Goal: Task Accomplishment & Management: Manage account settings

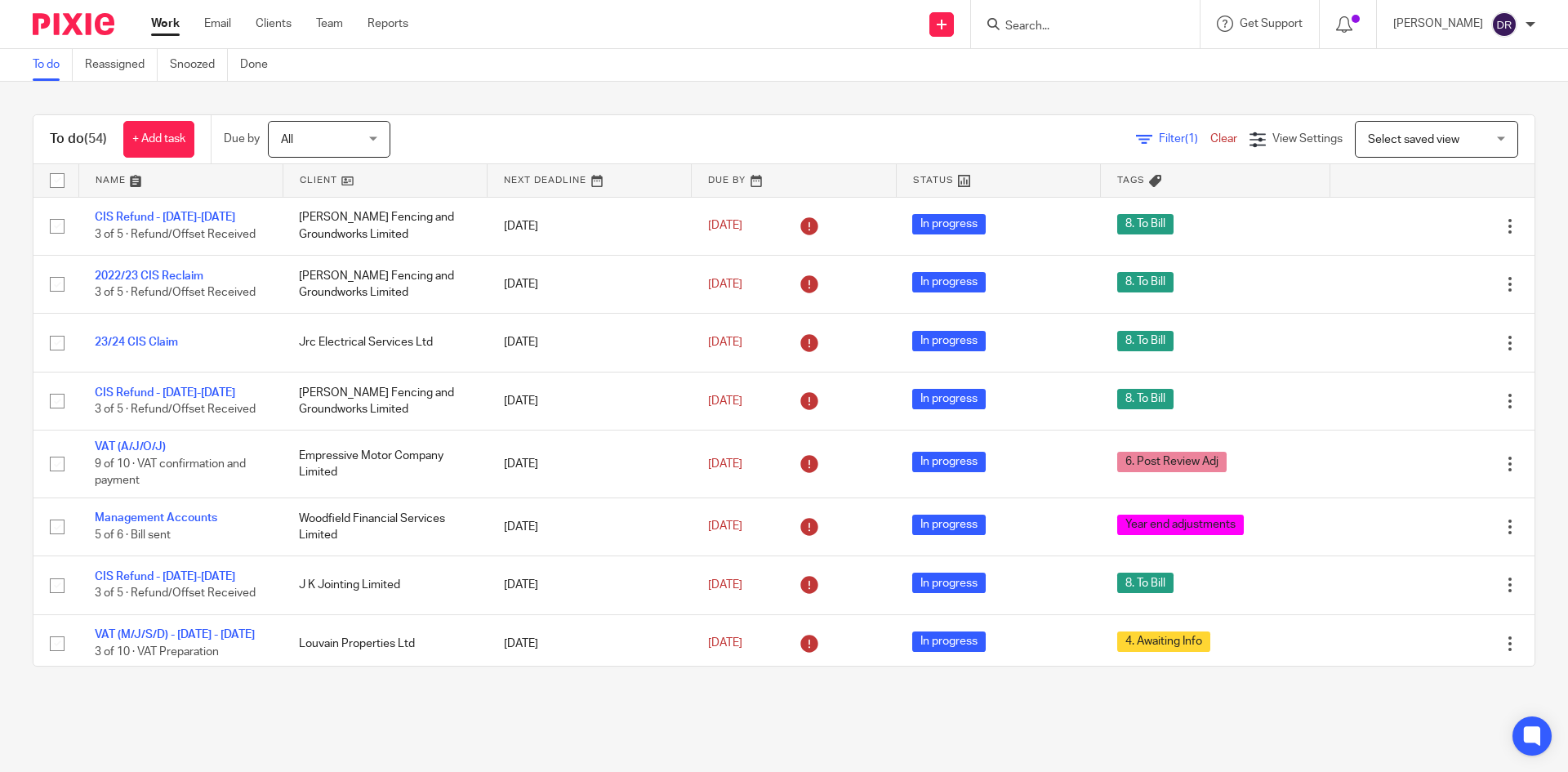
click at [1066, 14] on form at bounding box center [1091, 24] width 174 height 21
click at [1053, 34] on input "Search" at bounding box center [1077, 27] width 147 height 14
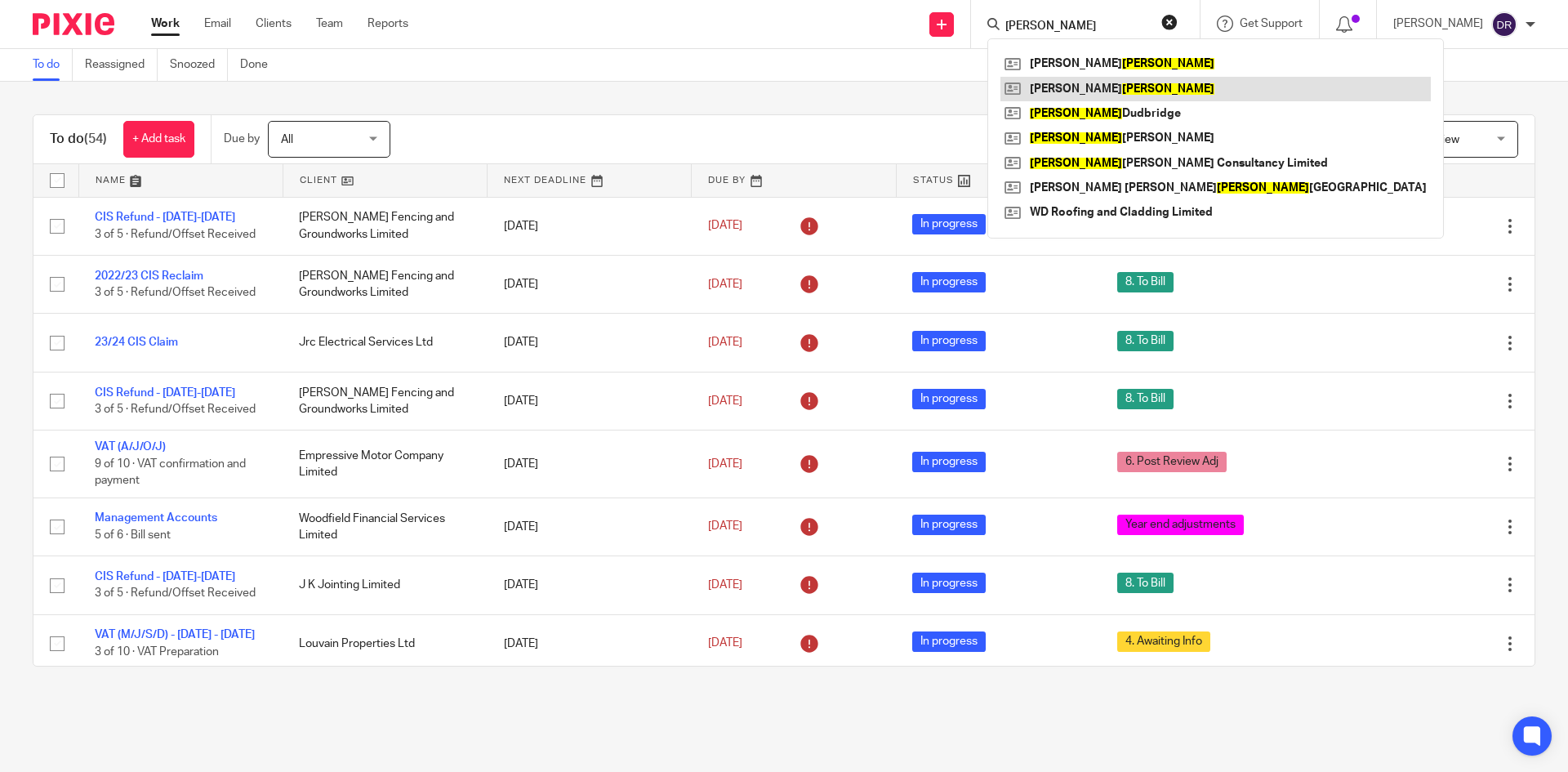
type input "payne"
click at [60, 5] on div at bounding box center [67, 24] width 135 height 48
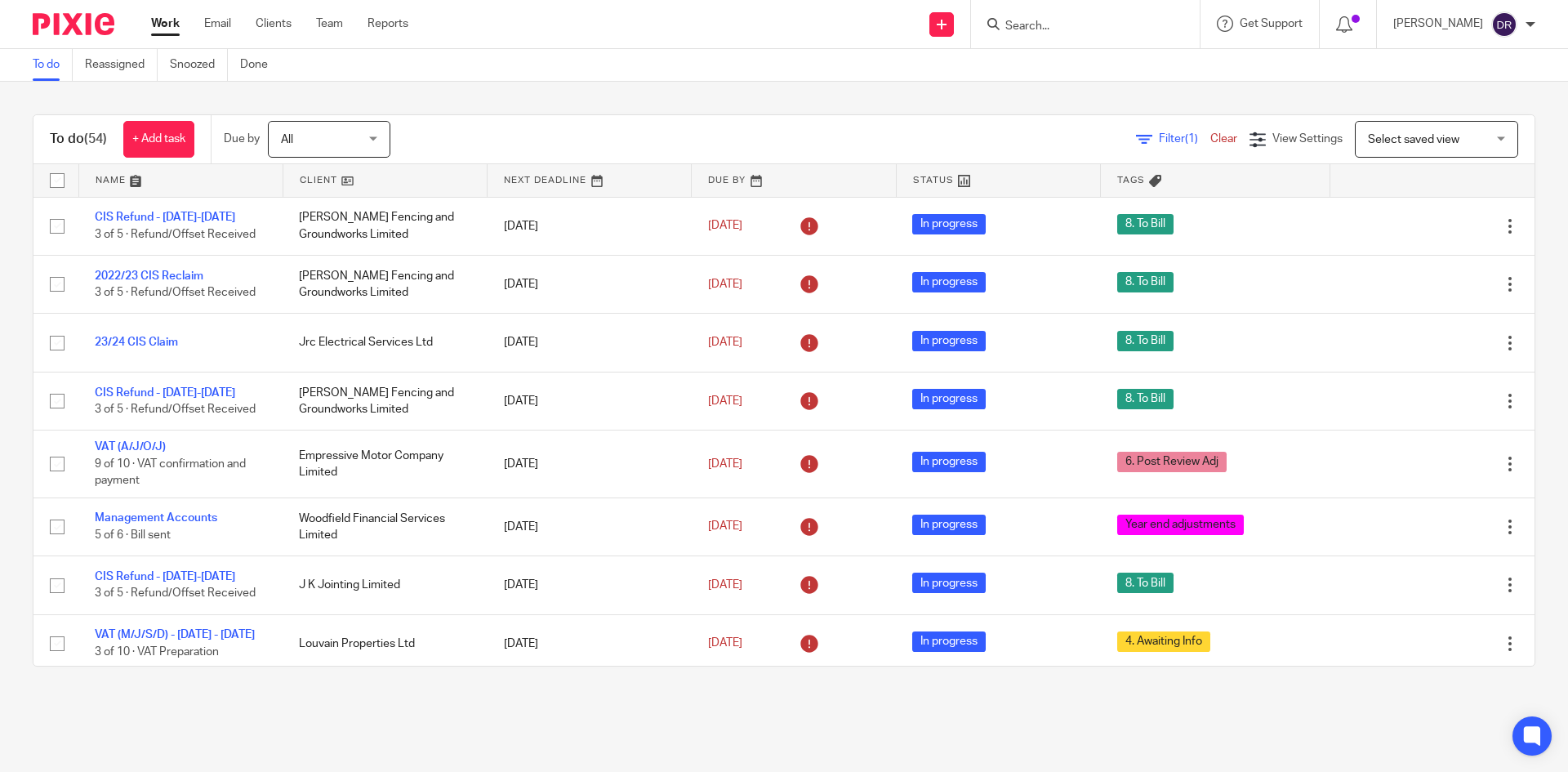
click at [71, 21] on img at bounding box center [73, 24] width 82 height 22
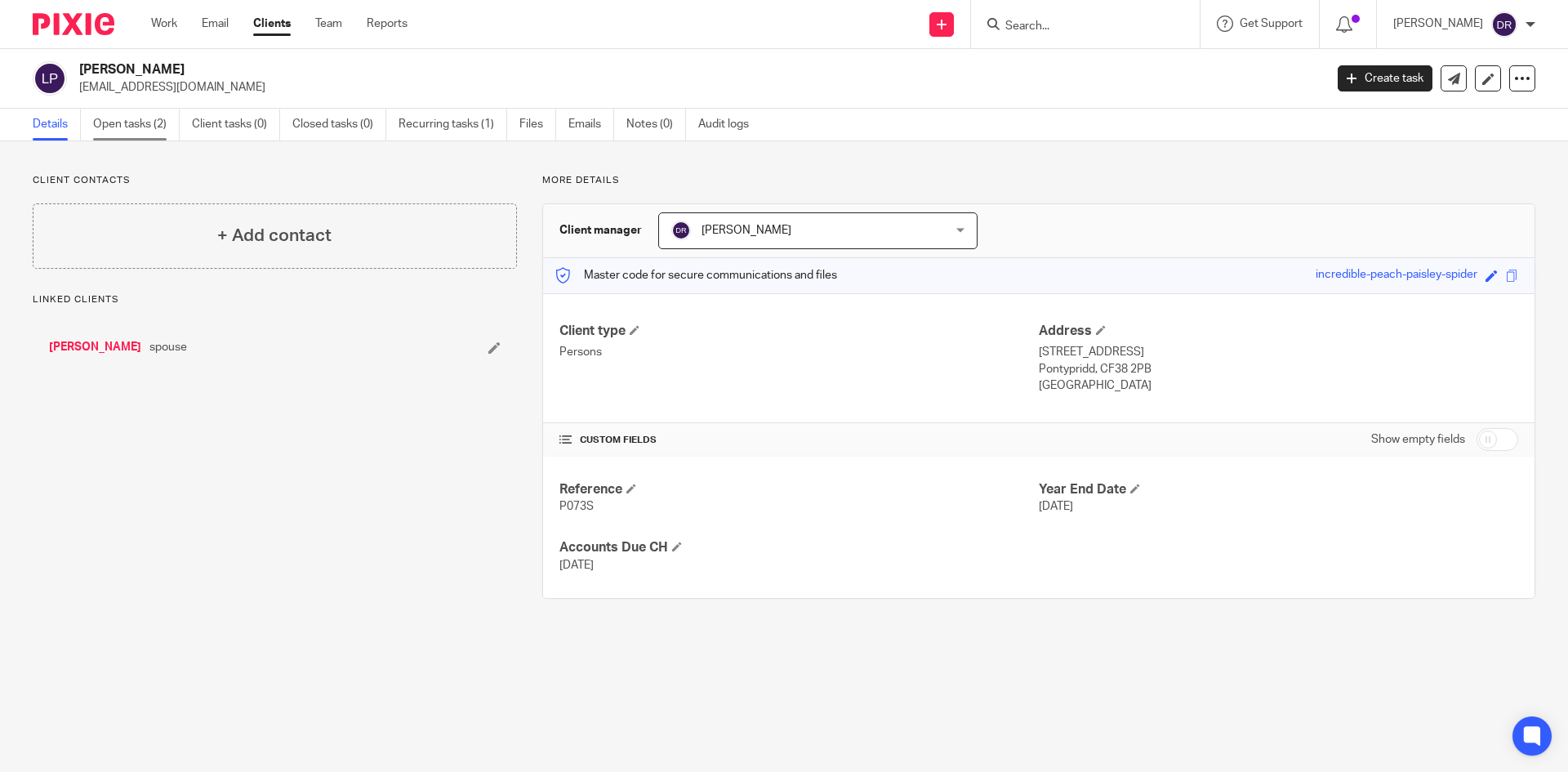
click at [139, 132] on link "Open tasks (2)" at bounding box center [137, 124] width 87 height 32
click at [162, 126] on link "Open tasks (2)" at bounding box center [137, 124] width 87 height 32
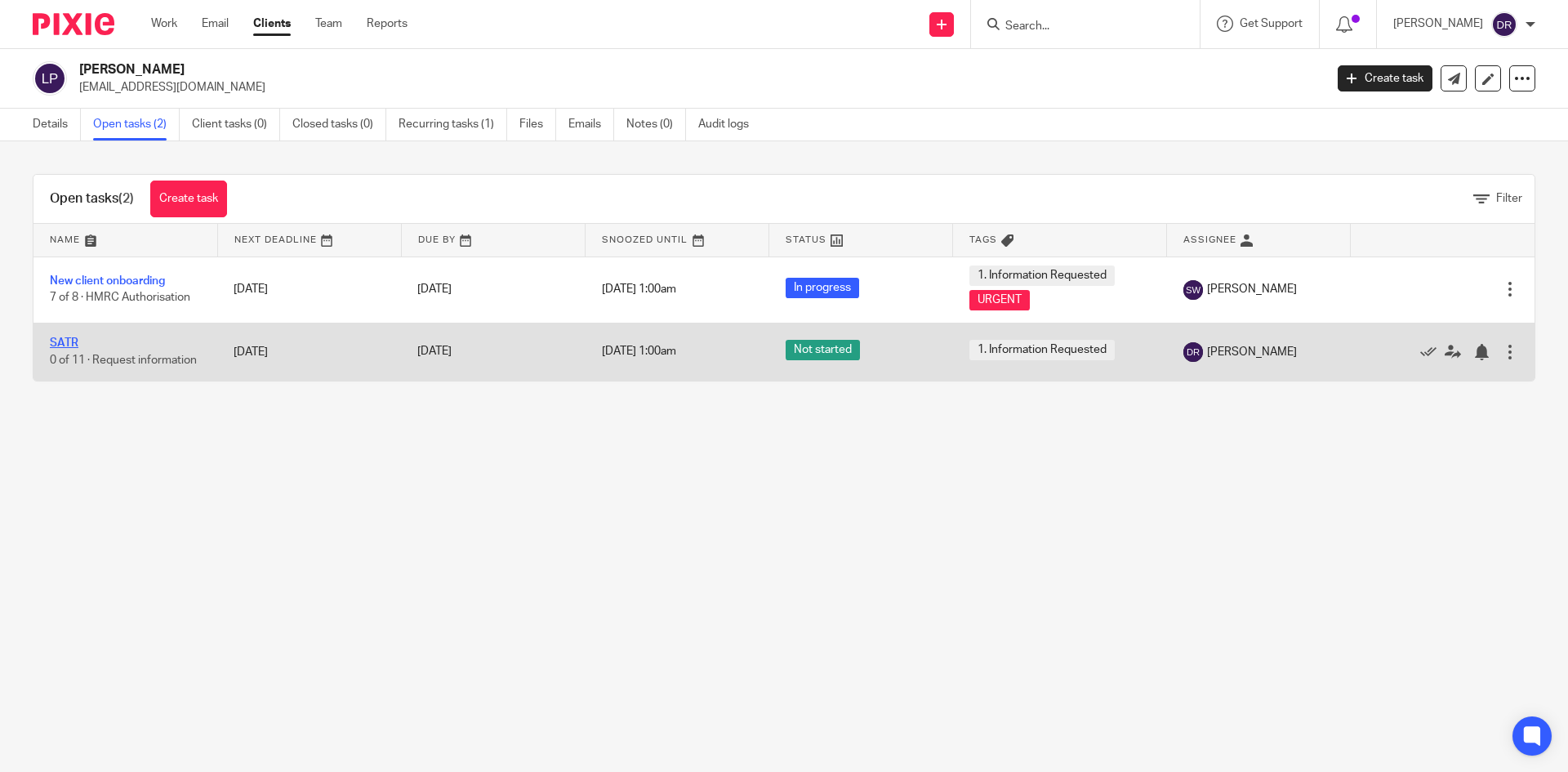
click at [71, 344] on link "SATR" at bounding box center [64, 343] width 29 height 12
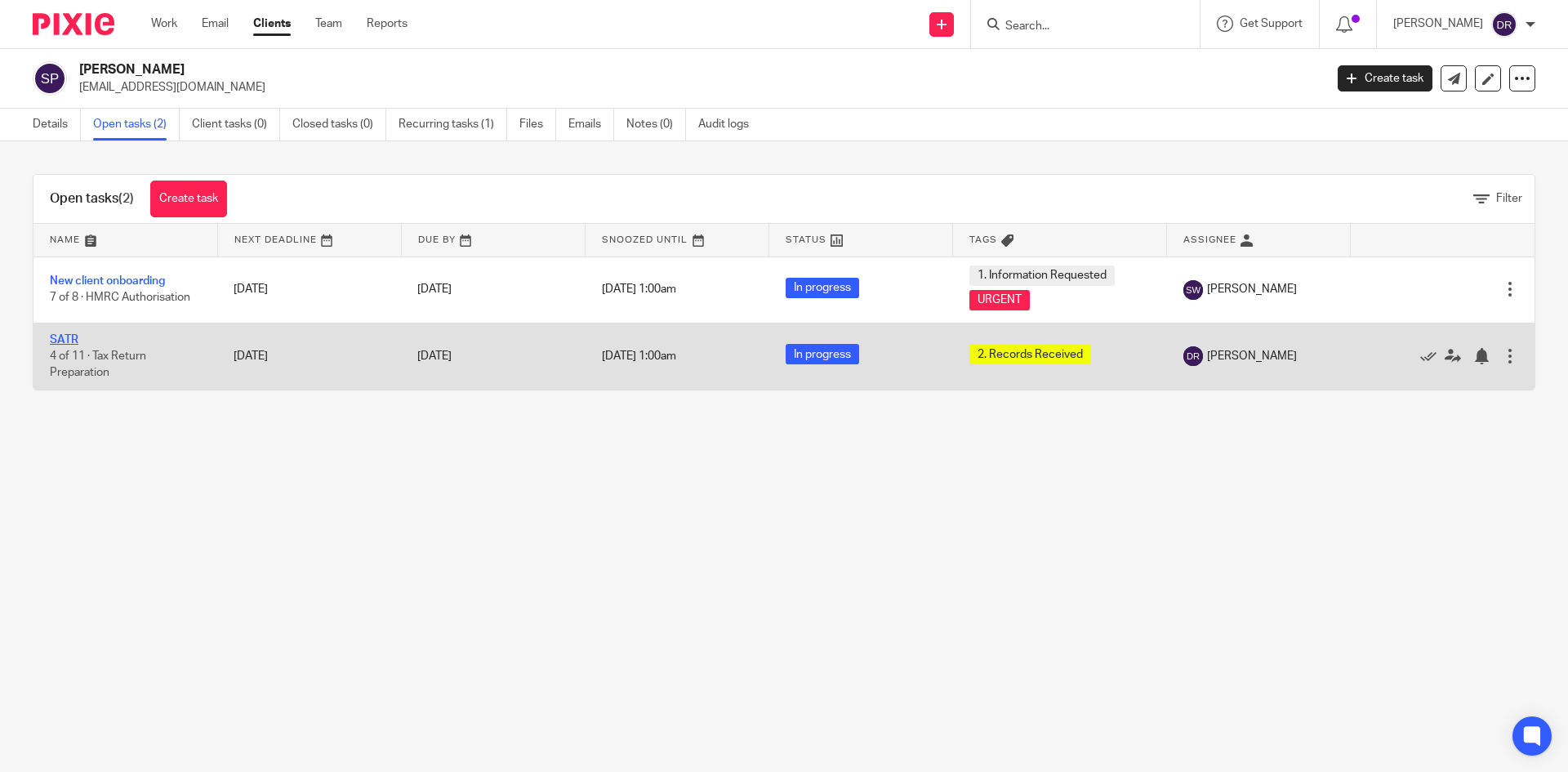
click at [73, 339] on link "SATR" at bounding box center [64, 340] width 29 height 12
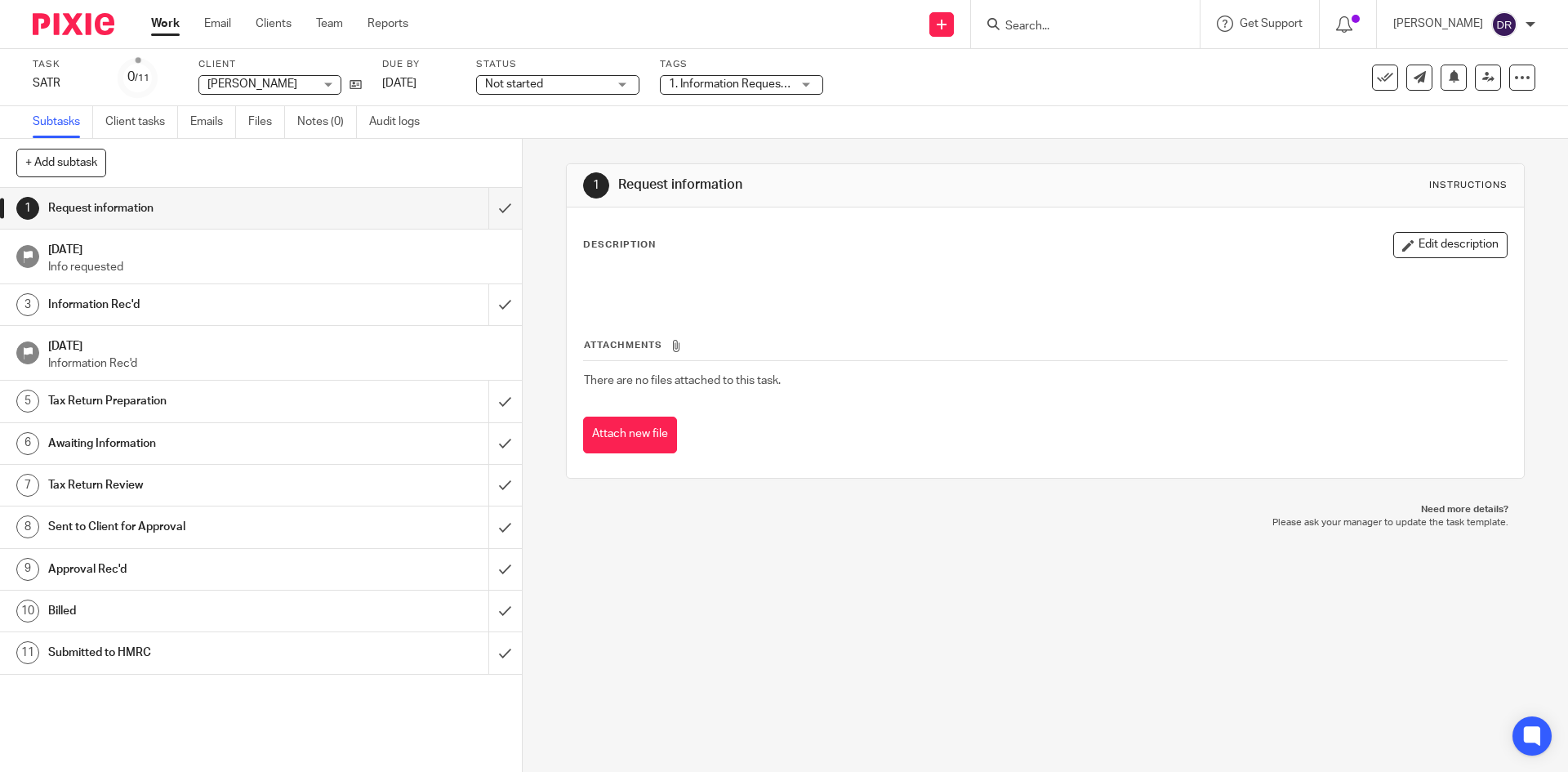
click at [709, 84] on span "1. Information Requested" at bounding box center [733, 84] width 129 height 12
click at [561, 102] on div "Task SATR Save SATR 0 /11 Client Louise Payne Louise Payne No client selected 2…" at bounding box center [784, 77] width 1568 height 57
click at [562, 85] on span "Not started" at bounding box center [546, 84] width 122 height 17
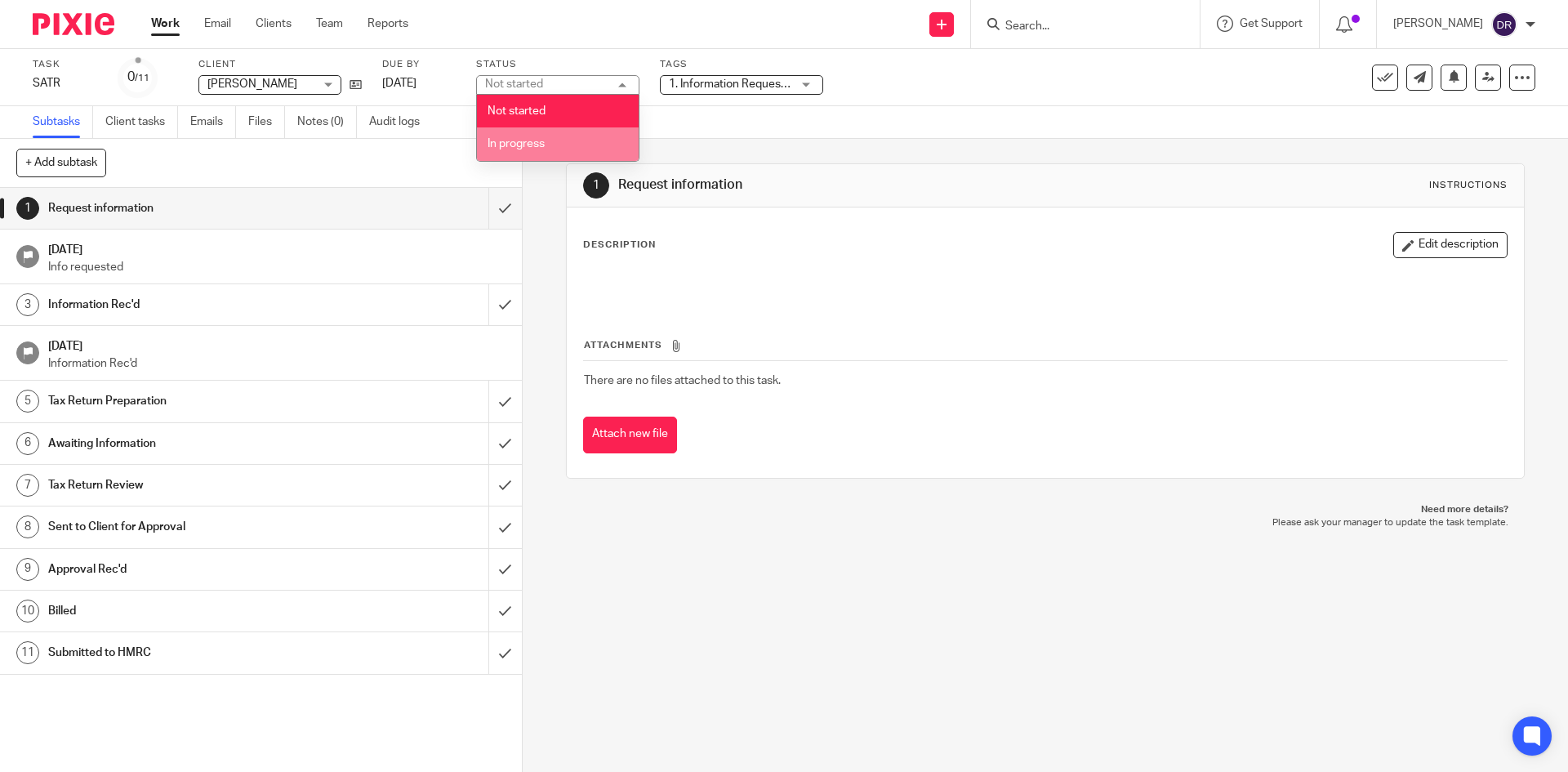
click at [560, 137] on li "In progress" at bounding box center [558, 144] width 162 height 34
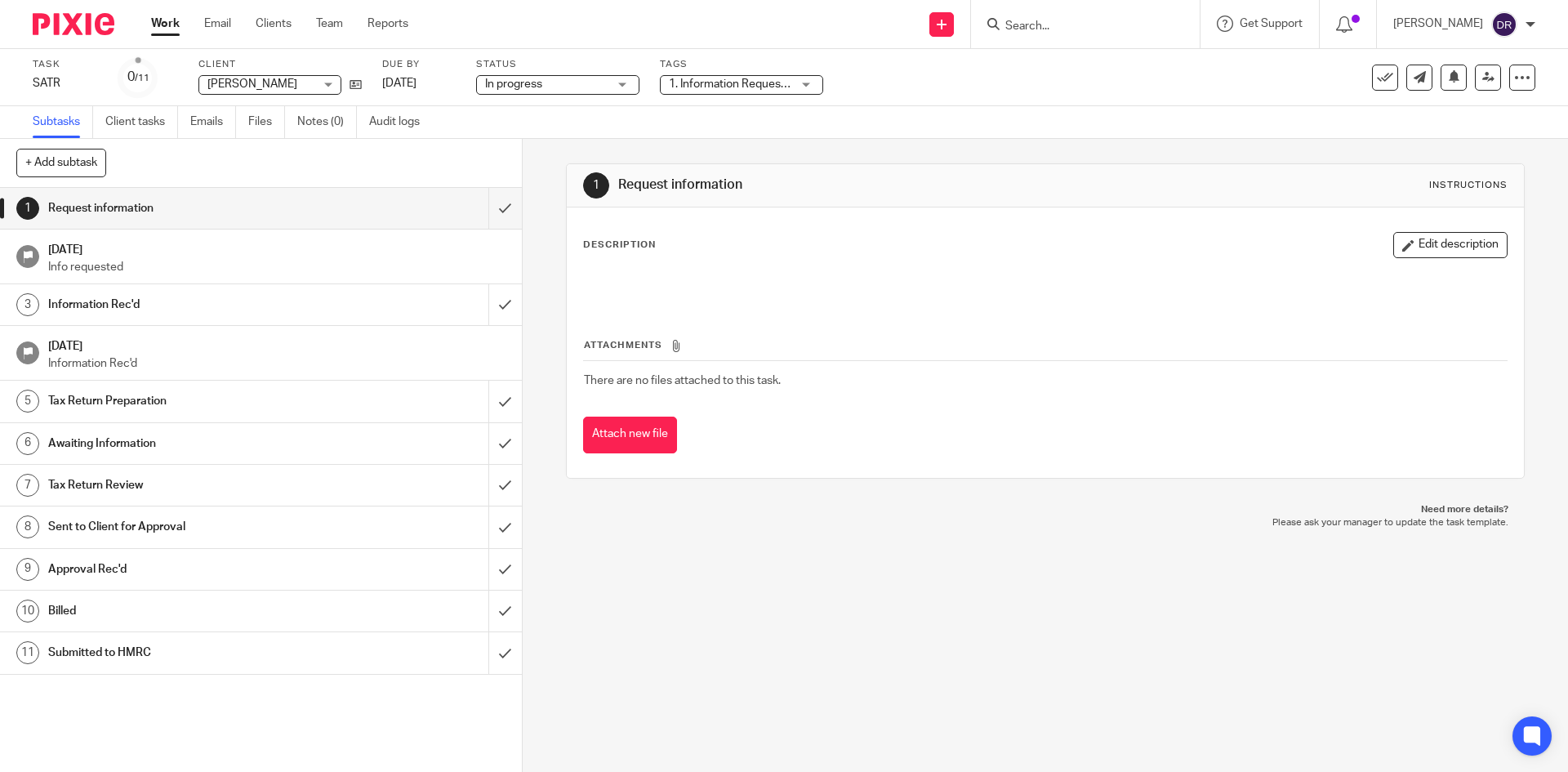
click at [743, 82] on span "1. Information Requested" at bounding box center [733, 84] width 129 height 12
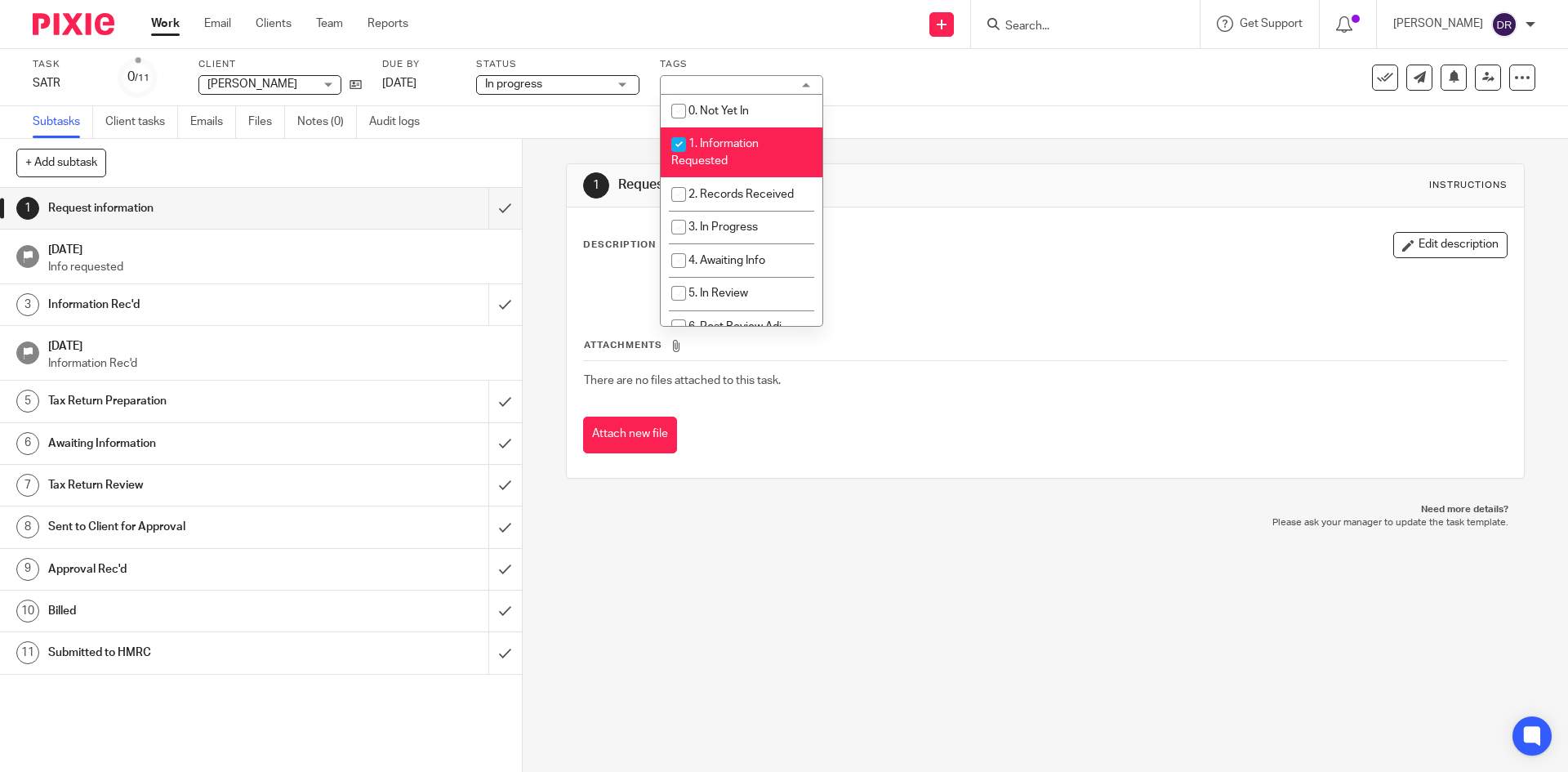
click at [743, 144] on span "1. Information Requested" at bounding box center [715, 152] width 87 height 29
checkbox input "false"
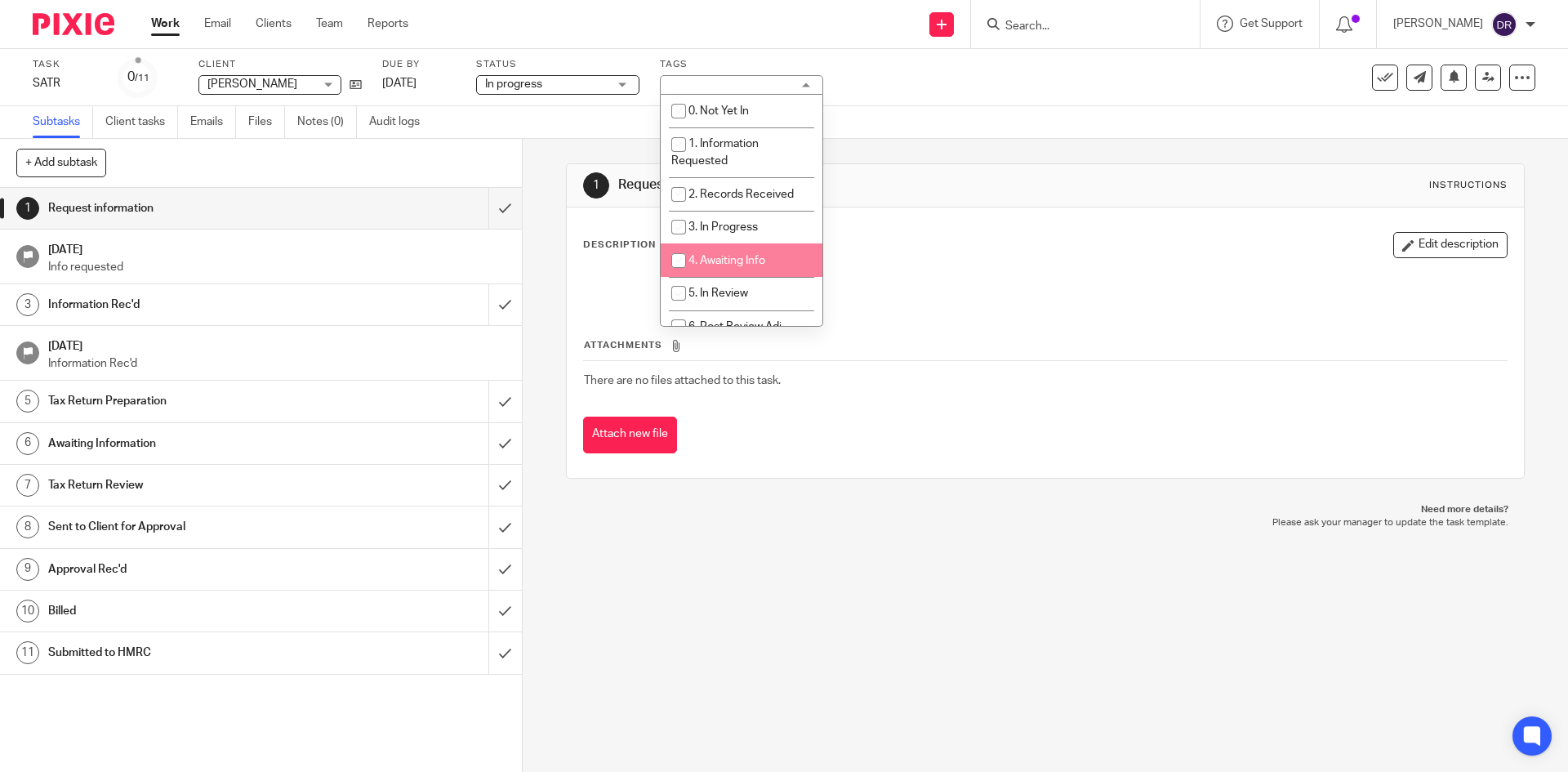
click at [745, 256] on span "4. Awaiting Info" at bounding box center [726, 260] width 77 height 12
checkbox input "true"
click at [768, 569] on div "1 Request information Instructions Description Edit description Attachments The…" at bounding box center [1045, 455] width 1045 height 633
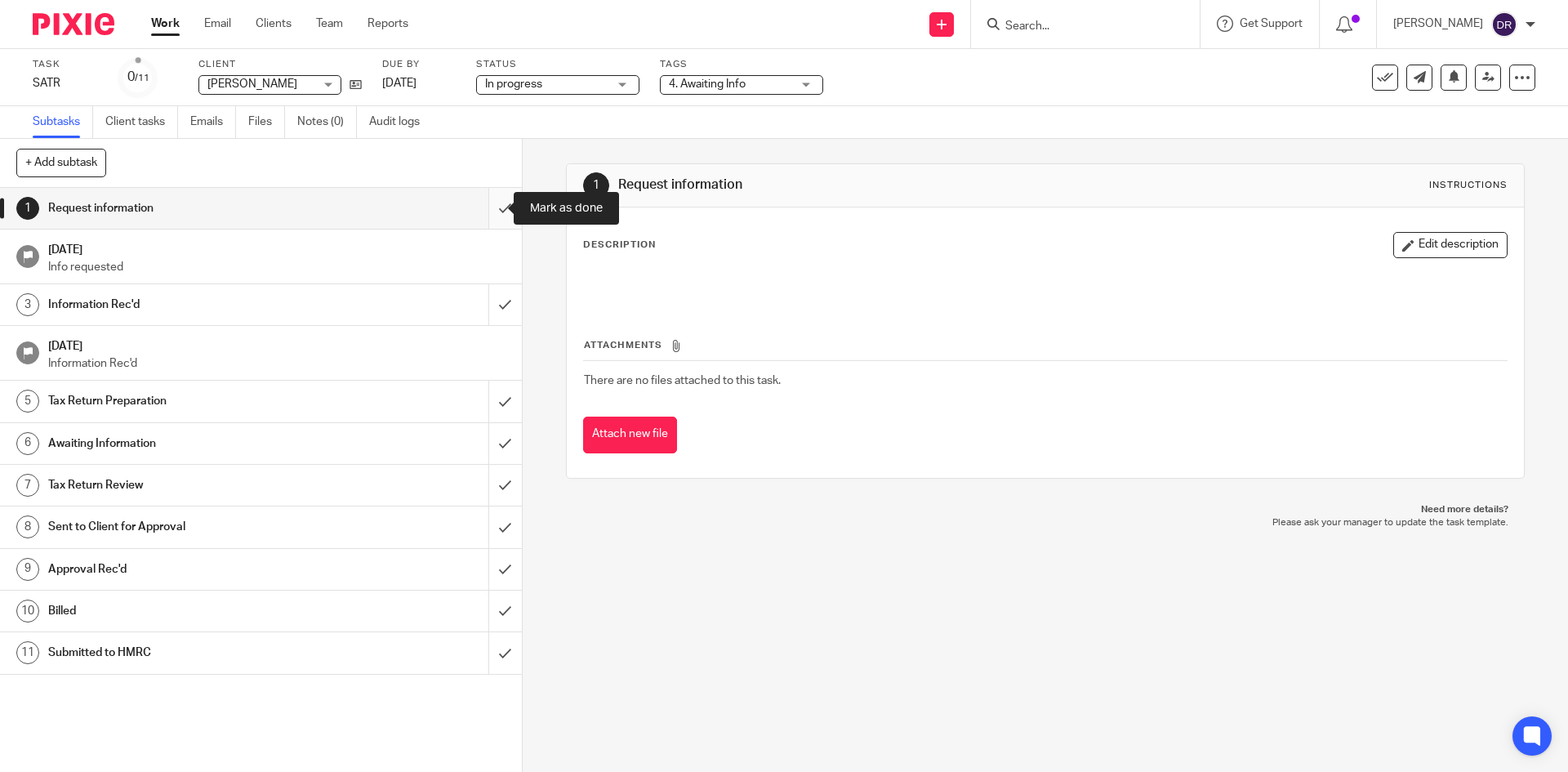
click at [476, 192] on input "submit" at bounding box center [261, 207] width 522 height 41
click at [487, 296] on input "submit" at bounding box center [261, 304] width 522 height 41
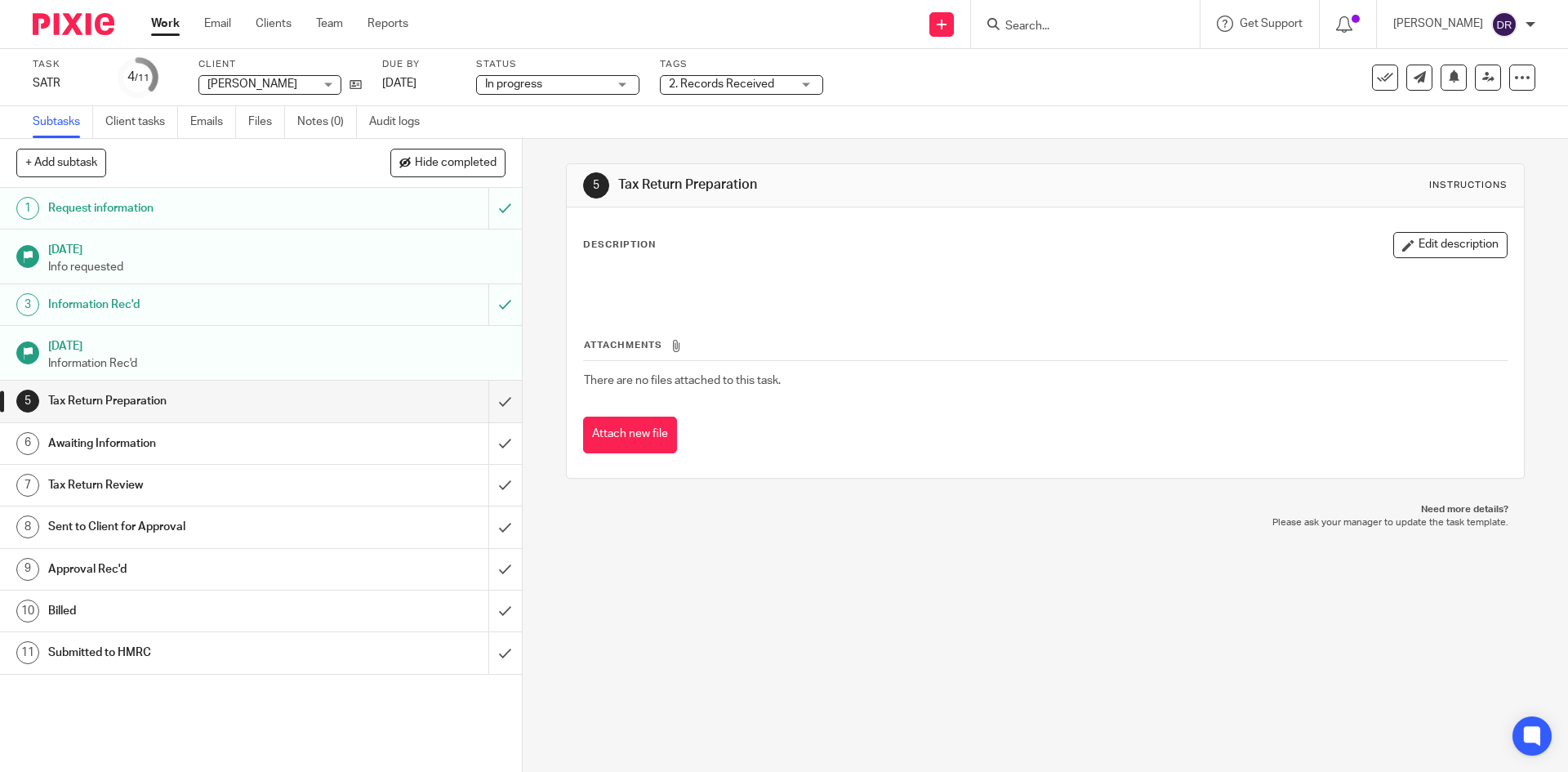
click at [735, 81] on span "2. Records Received" at bounding box center [721, 84] width 105 height 12
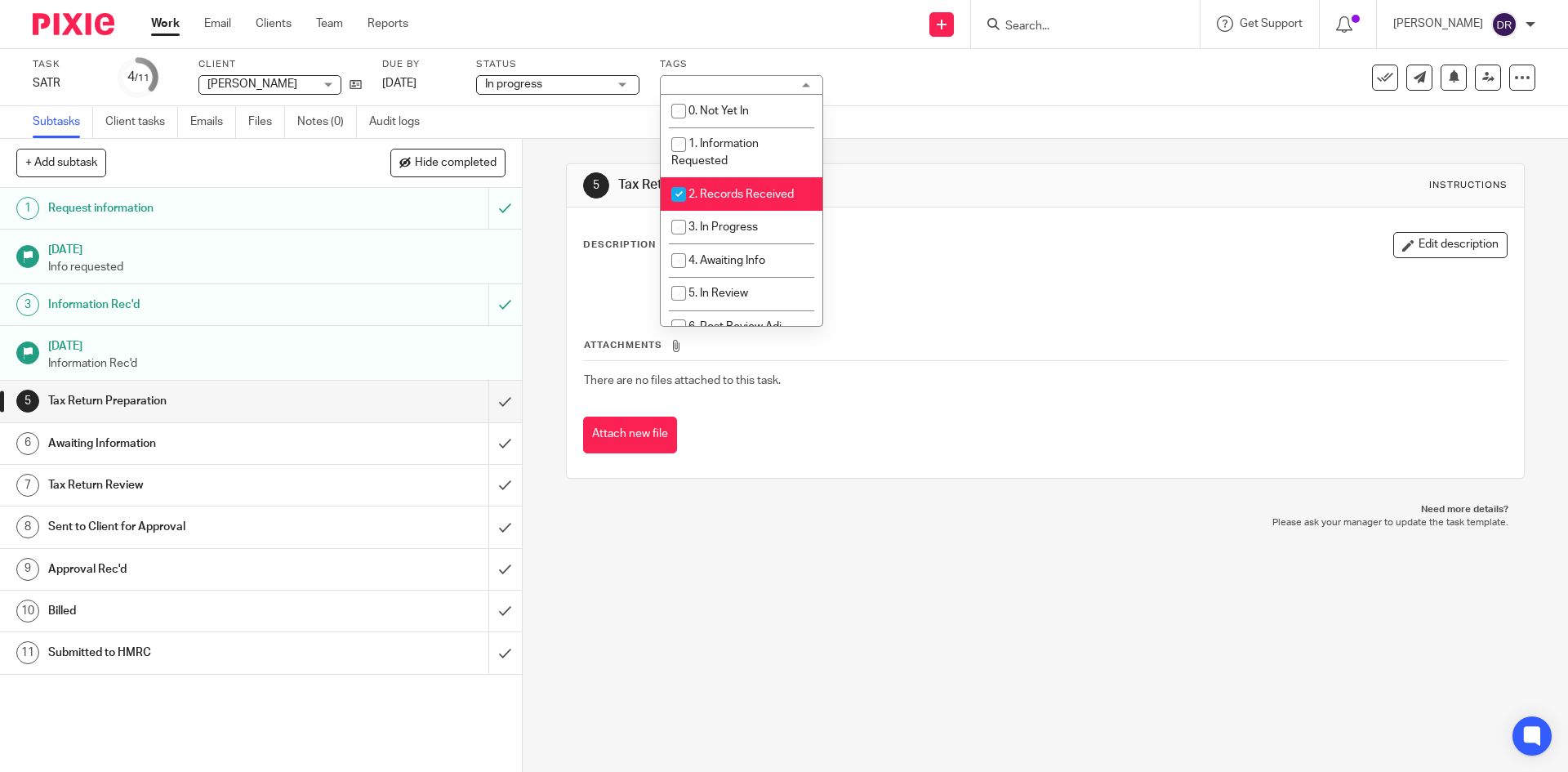
click at [736, 194] on span "2. Records Received" at bounding box center [741, 194] width 105 height 12
checkbox input "false"
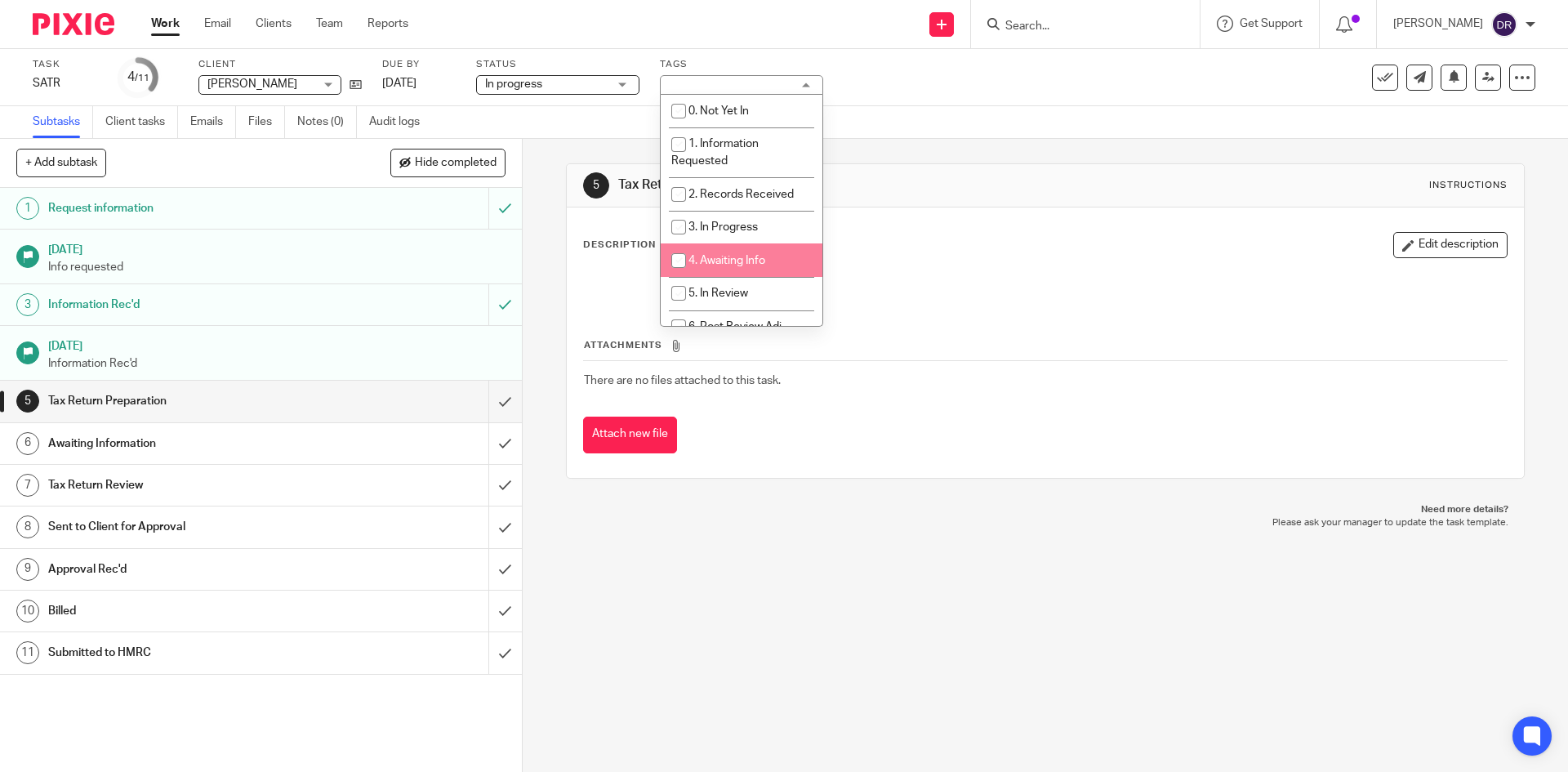
click at [740, 258] on span "4. Awaiting Info" at bounding box center [726, 260] width 77 height 12
checkbox input "true"
click at [730, 578] on div "5 Tax Return Preparation Instructions Description Edit description Attachments …" at bounding box center [1045, 455] width 1045 height 633
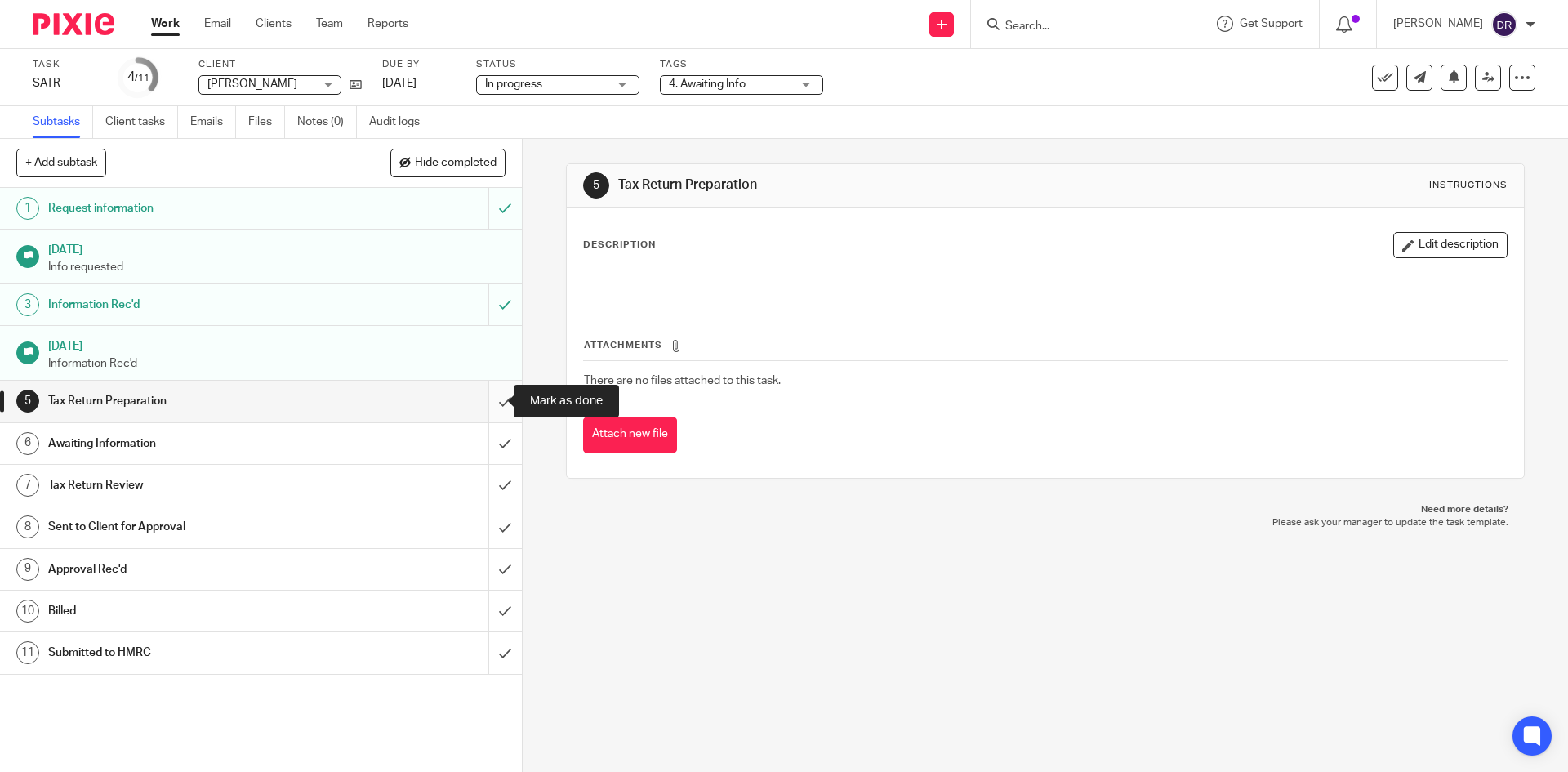
click at [474, 390] on input "submit" at bounding box center [261, 400] width 522 height 41
click at [487, 404] on input "submit" at bounding box center [261, 400] width 522 height 41
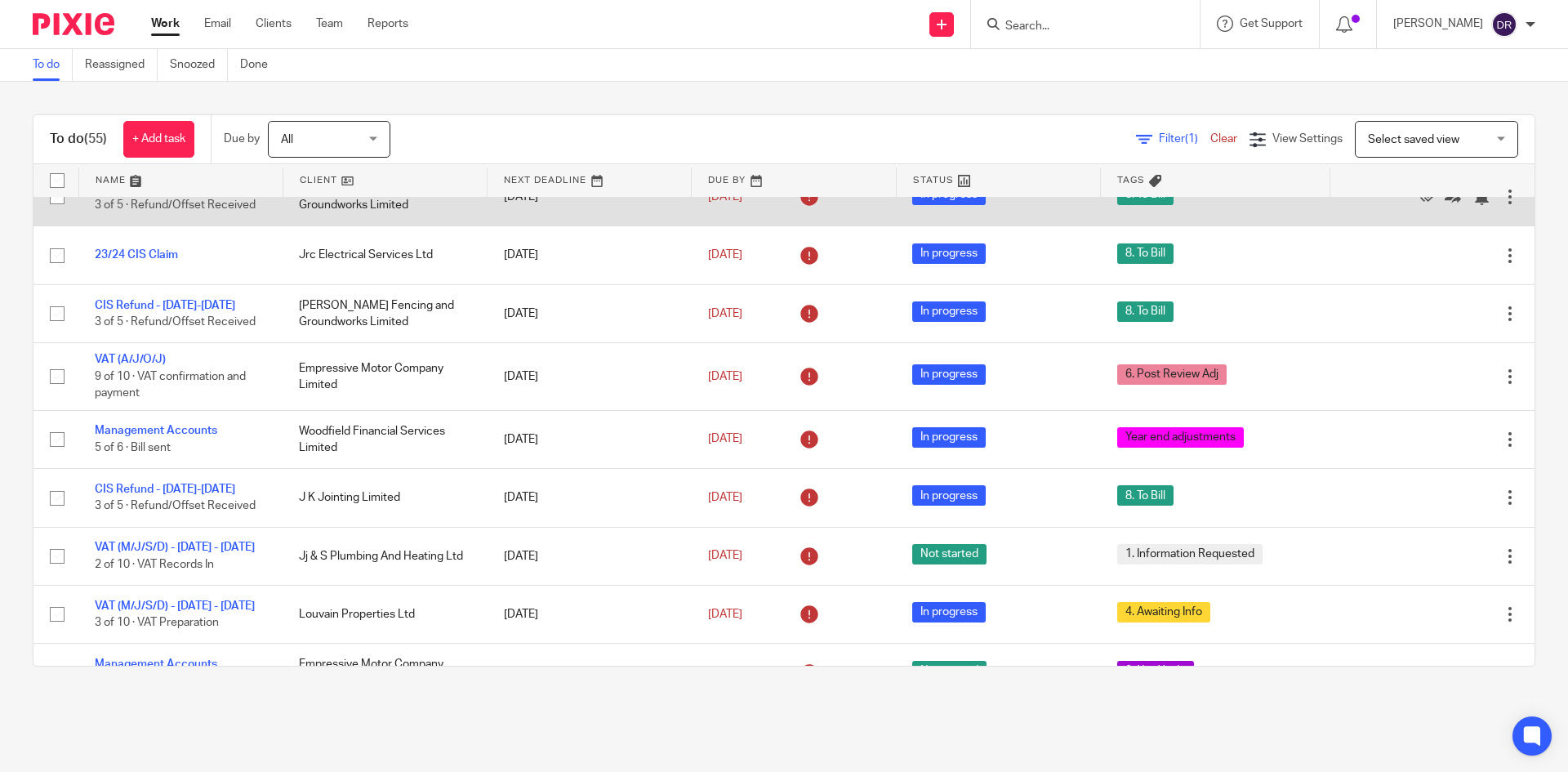
scroll to position [409, 0]
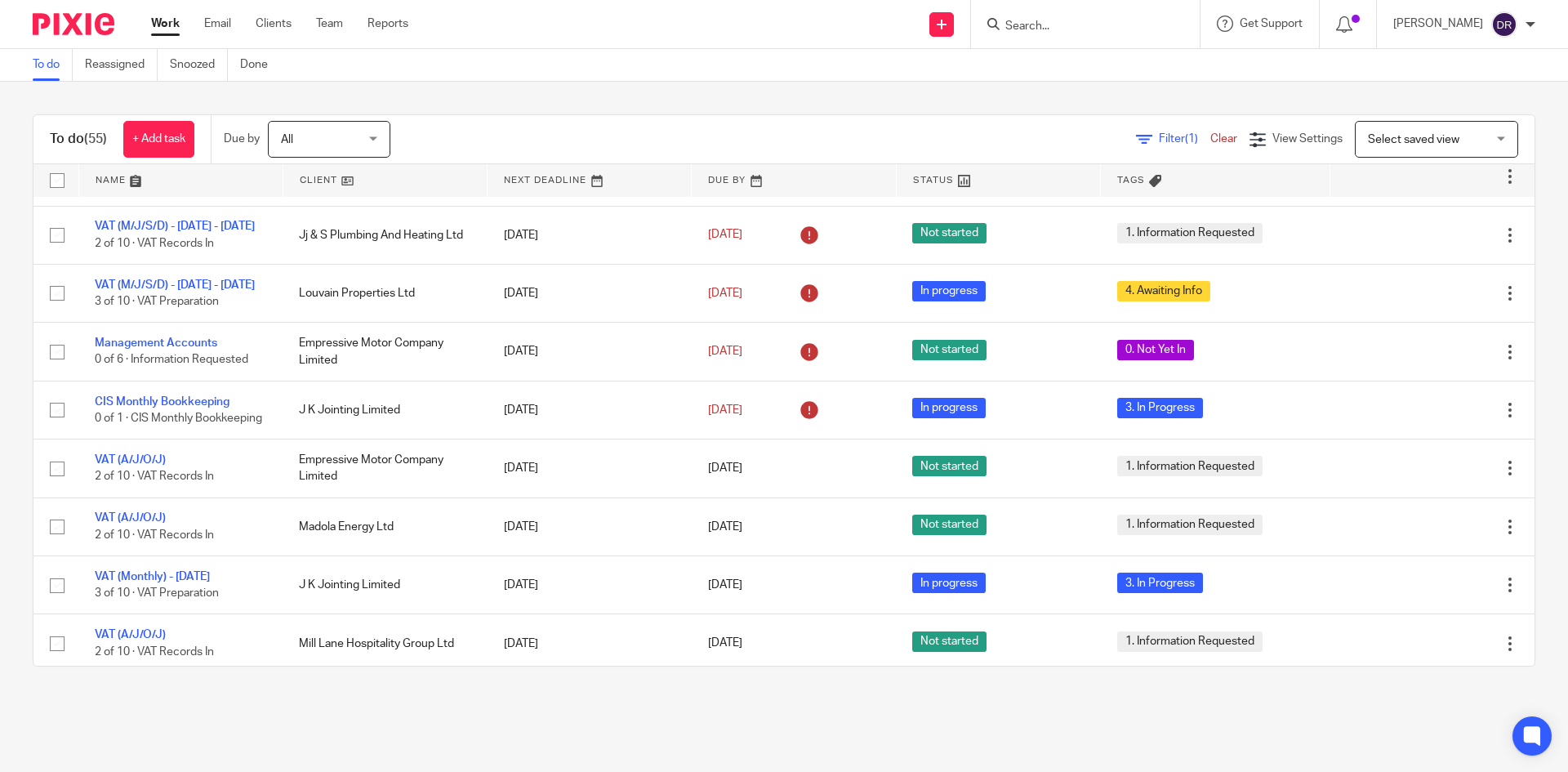
click at [92, 26] on img at bounding box center [73, 24] width 82 height 22
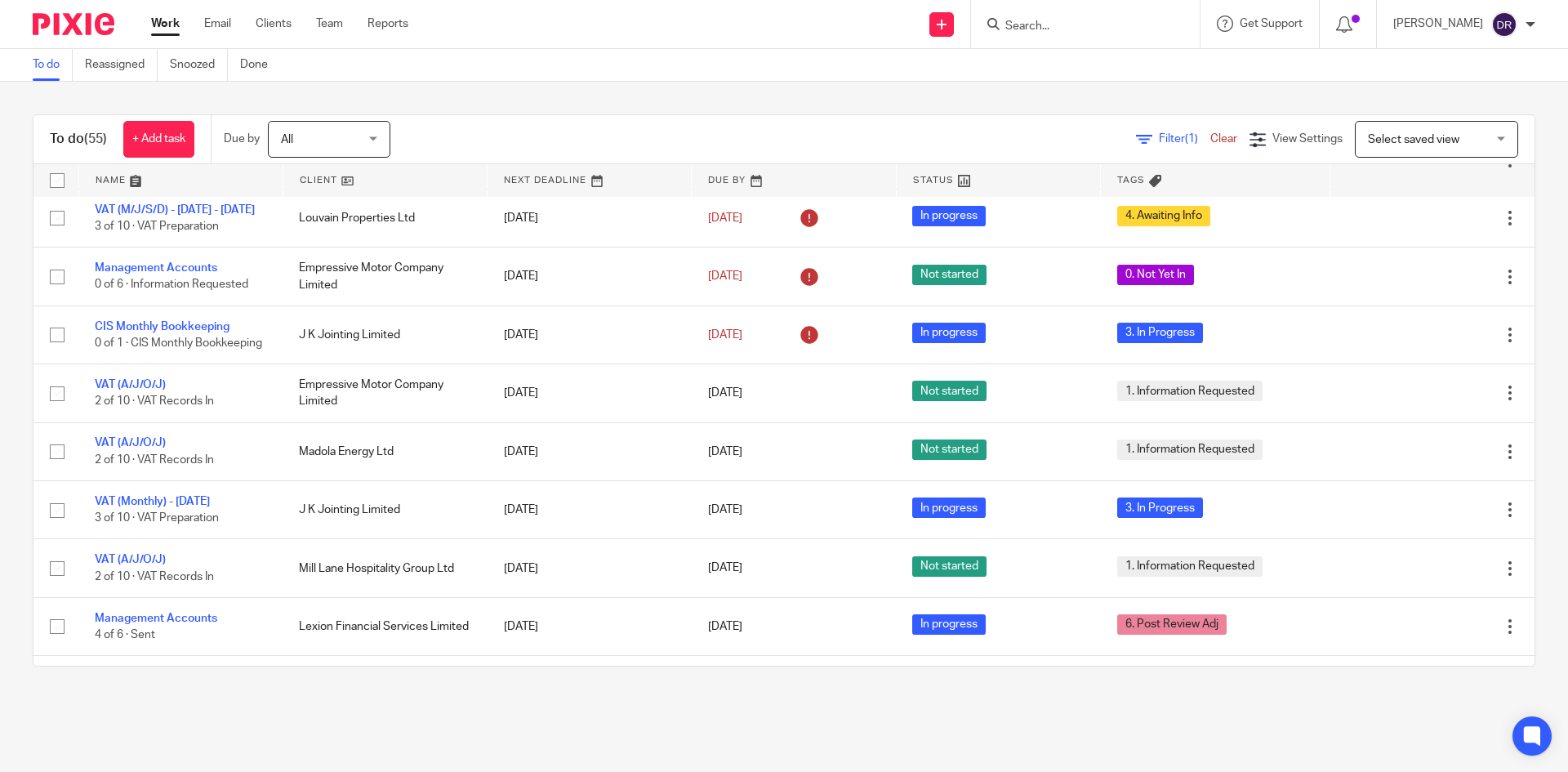
scroll to position [572, 0]
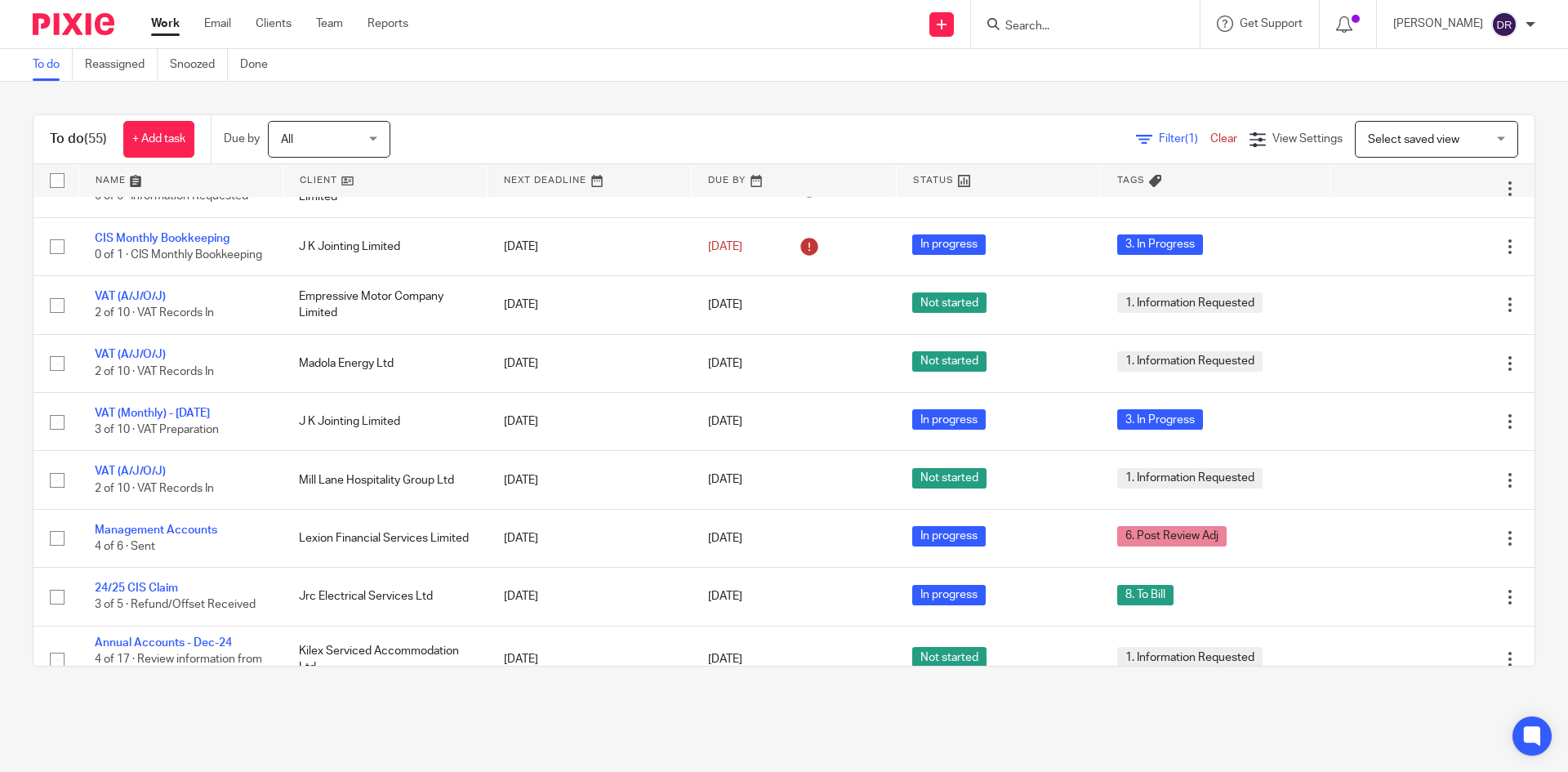
click at [1026, 21] on input "Search" at bounding box center [1077, 27] width 147 height 14
type input "lex"
click at [1072, 61] on link at bounding box center [1107, 63] width 215 height 24
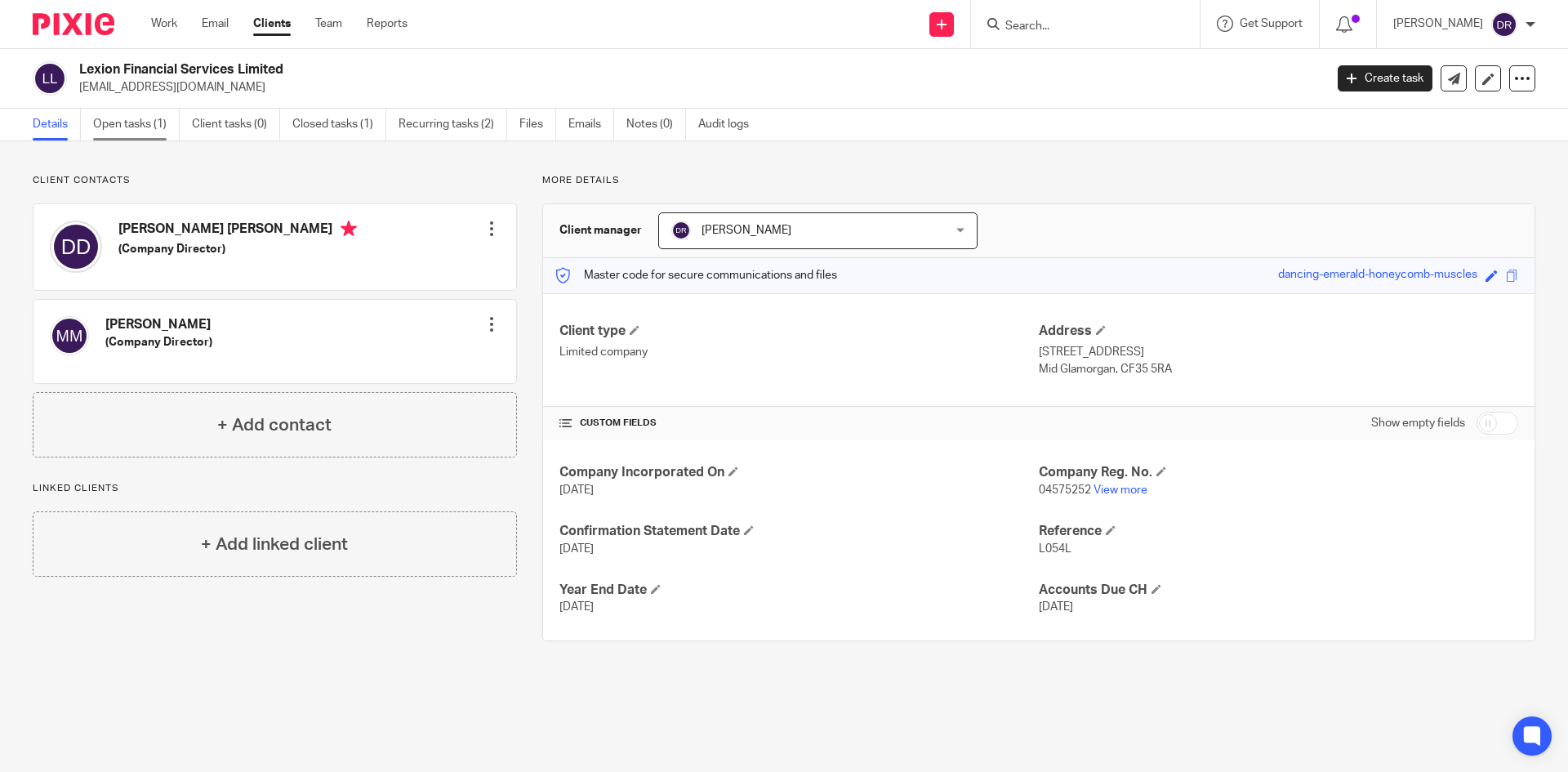
click at [146, 121] on link "Open tasks (1)" at bounding box center [137, 124] width 87 height 32
